Goal: Task Accomplishment & Management: Manage account settings

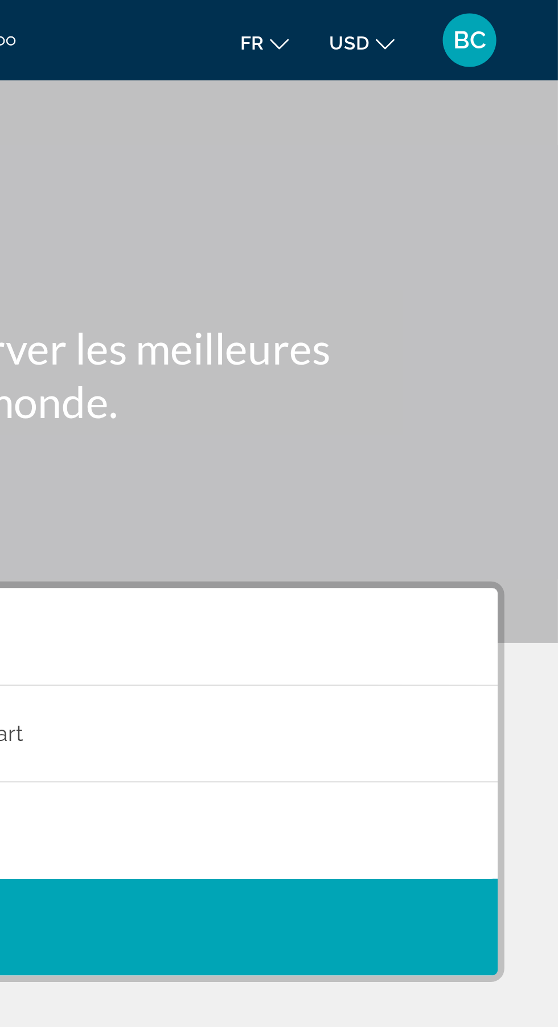
click at [516, 19] on span "BC" at bounding box center [521, 16] width 14 height 11
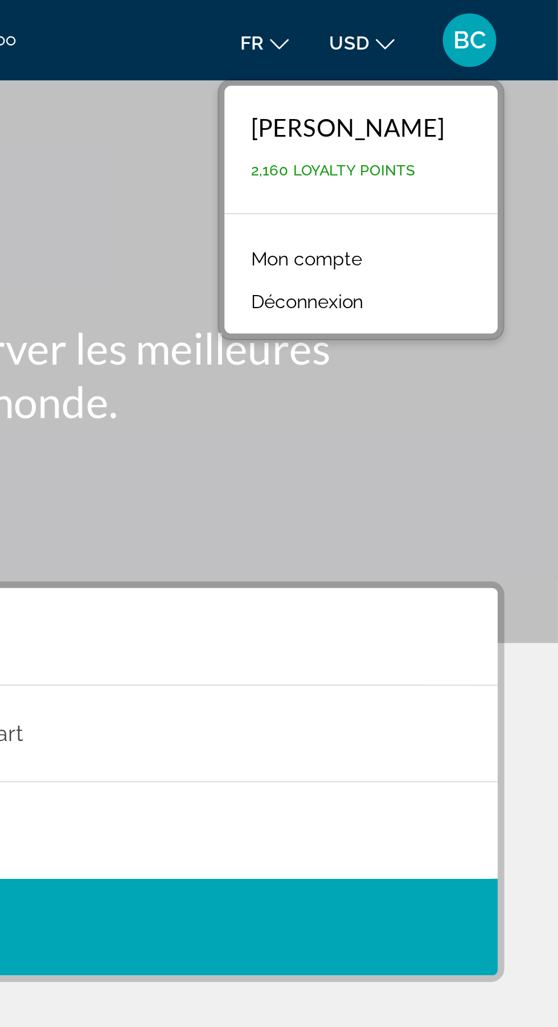
click at [435, 105] on link "Mon compte" at bounding box center [451, 110] width 59 height 15
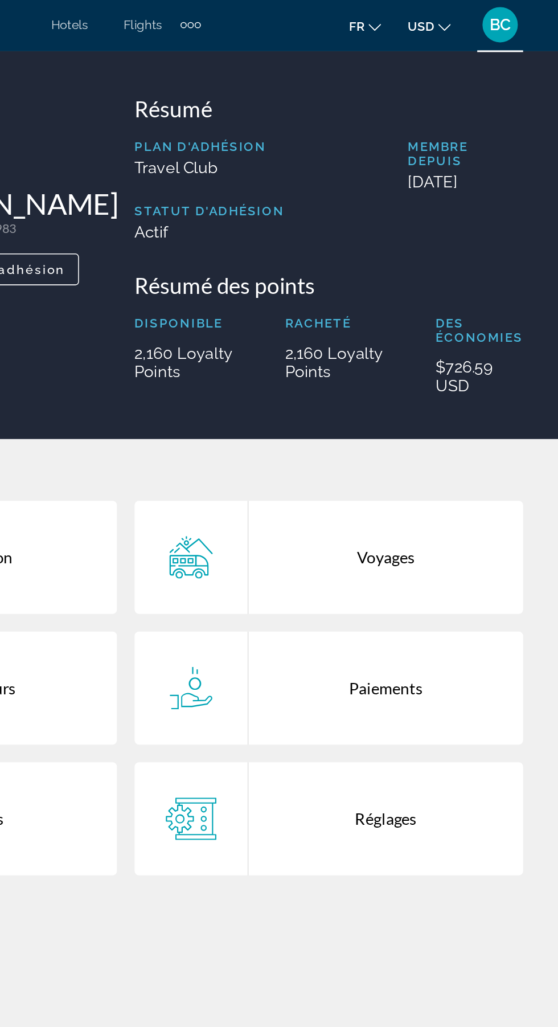
click at [475, 17] on span "USD" at bounding box center [469, 18] width 17 height 9
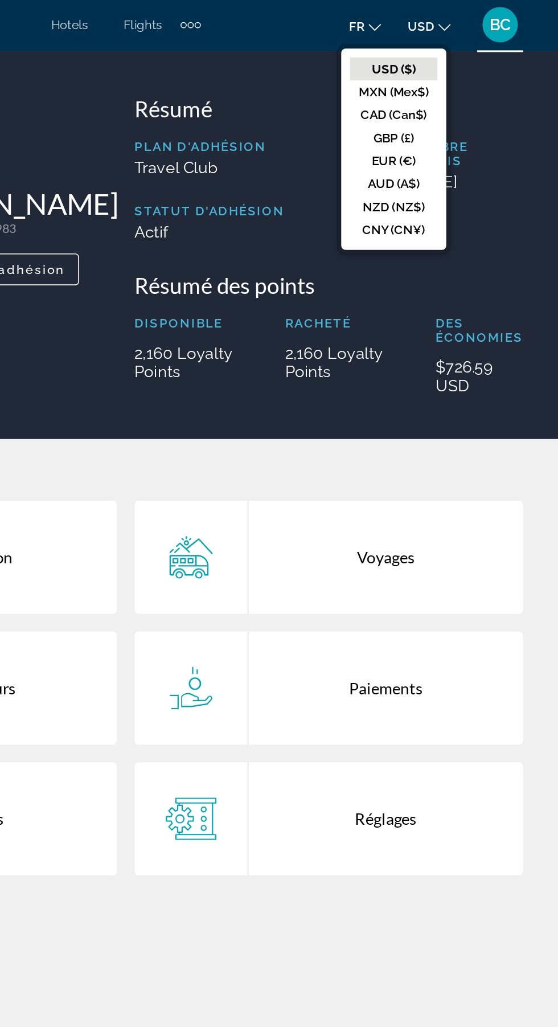
click at [438, 105] on button "EUR (€)" at bounding box center [452, 104] width 56 height 15
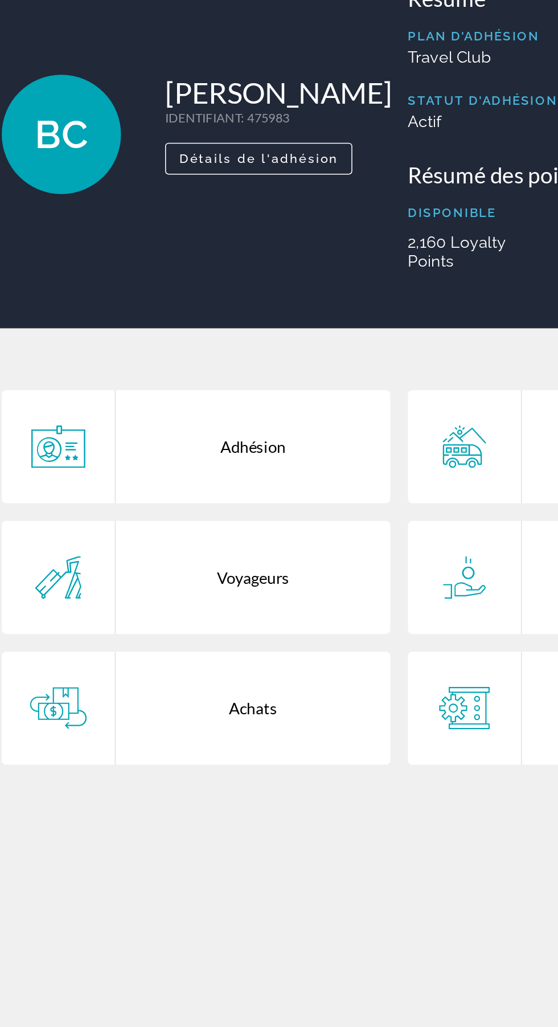
click at [164, 528] on div "Achats" at bounding box center [184, 529] width 177 height 73
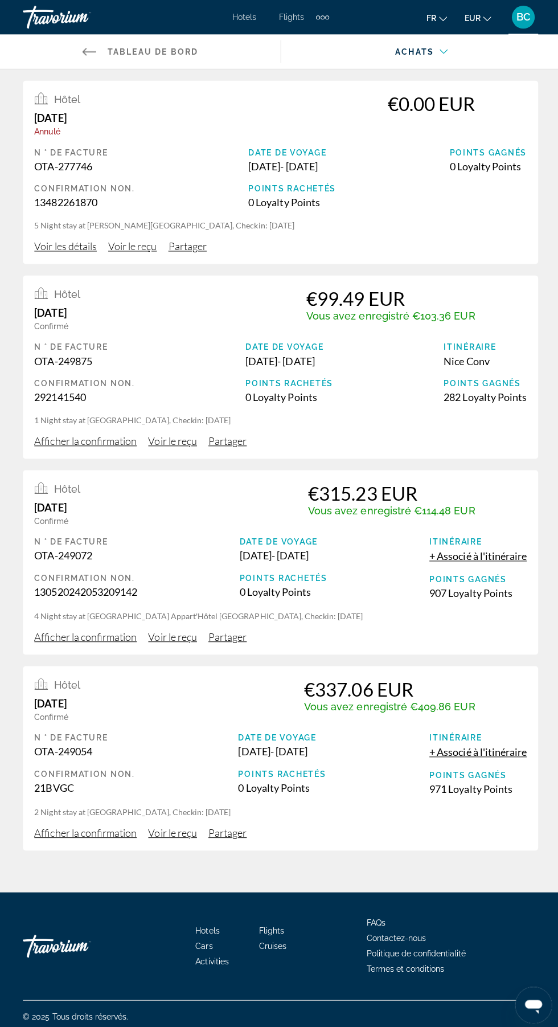
click at [84, 50] on icon "Main content" at bounding box center [89, 51] width 14 height 7
